Goal: Information Seeking & Learning: Learn about a topic

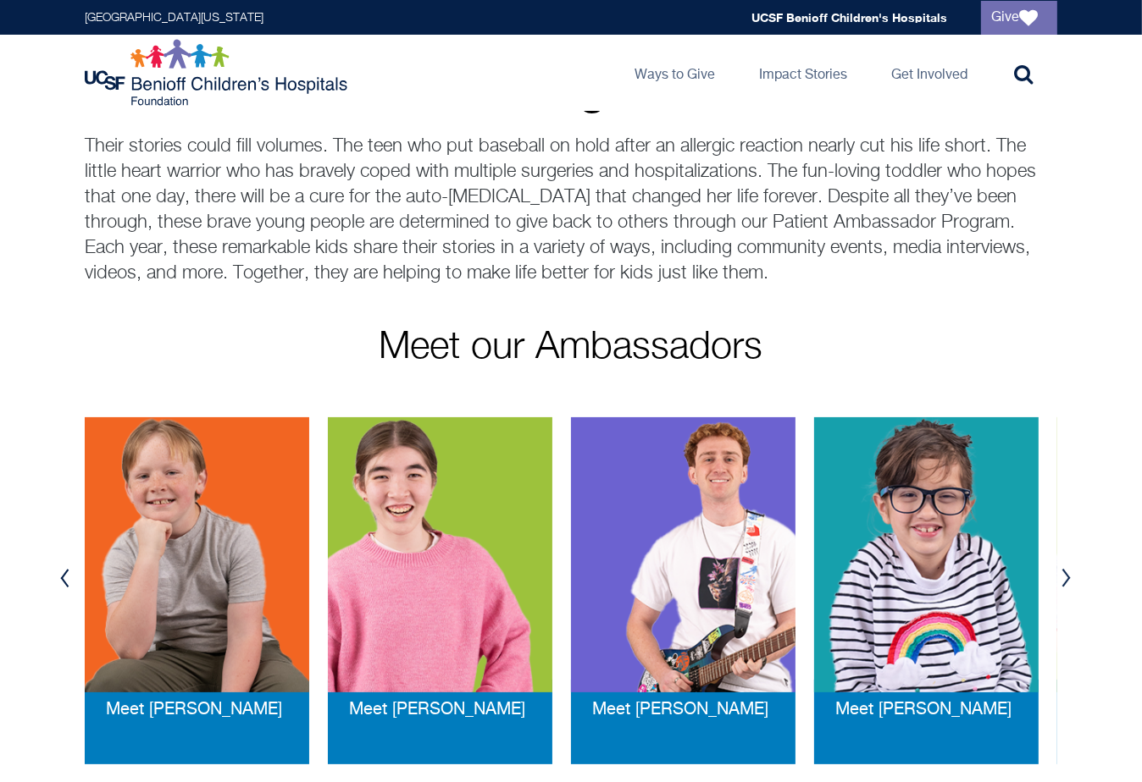
scroll to position [114, 0]
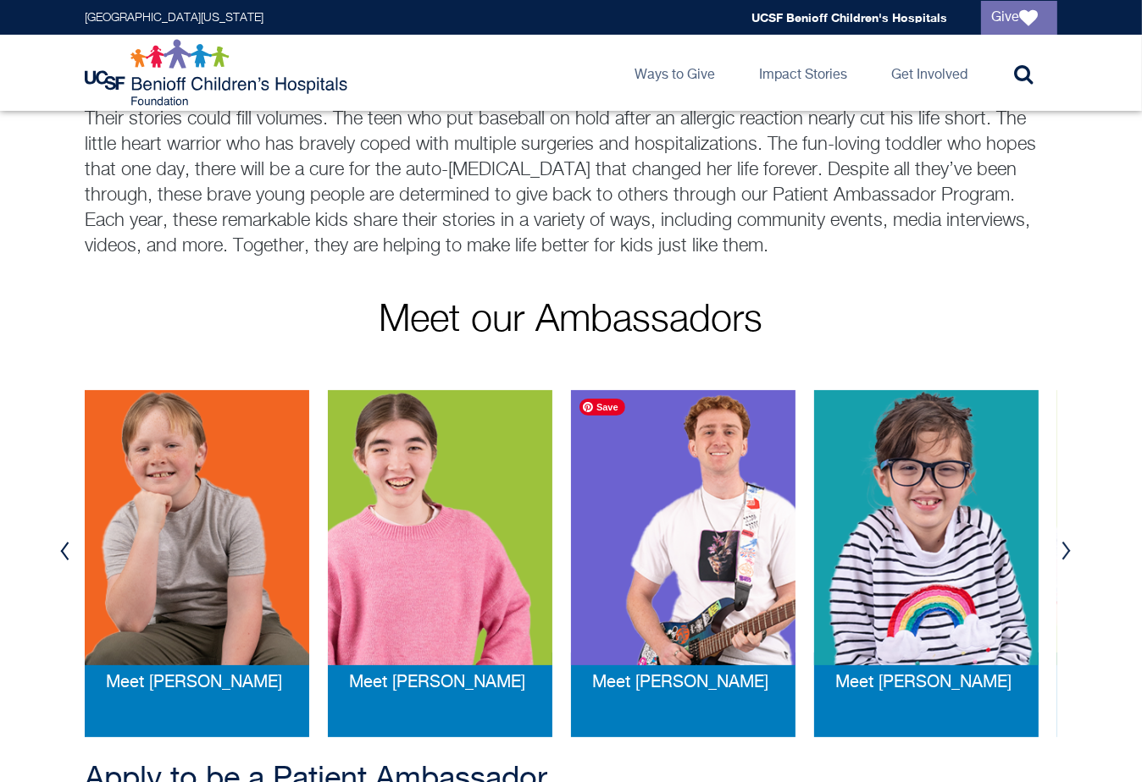
click at [639, 480] on img at bounding box center [683, 527] width 224 height 275
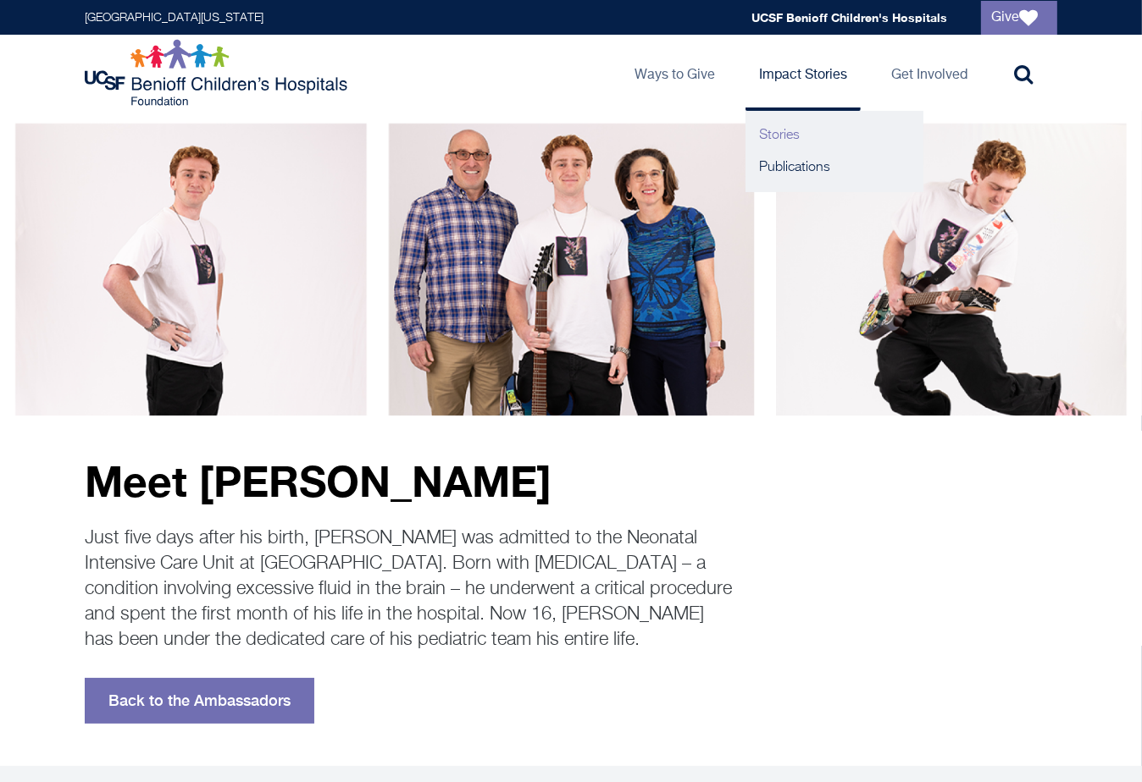
click at [784, 138] on link "Stories" at bounding box center [834, 135] width 178 height 32
